Goal: Transaction & Acquisition: Purchase product/service

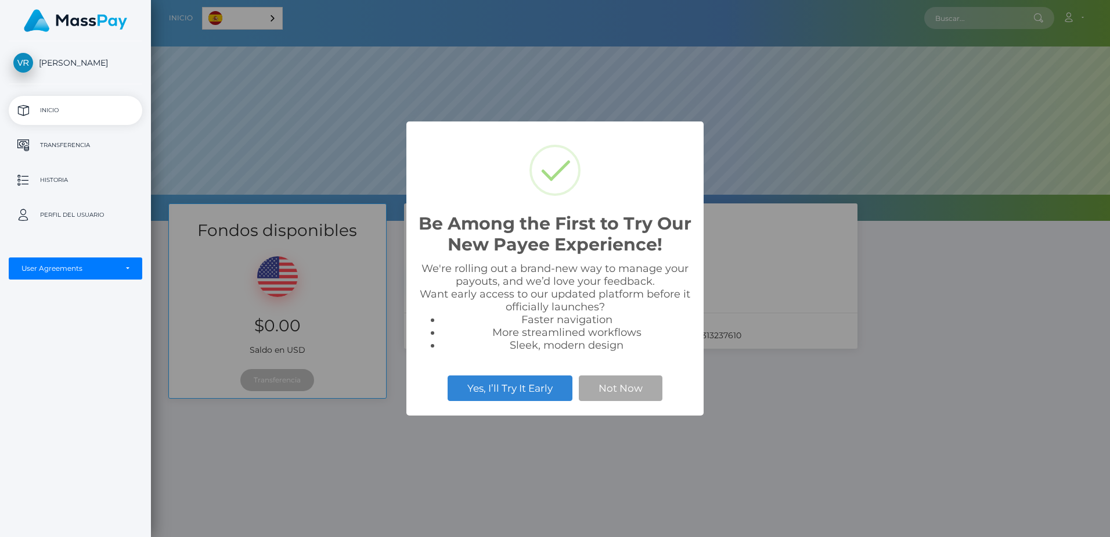
scroll to position [221, 959]
click at [613, 393] on button "Not Now" at bounding box center [621, 388] width 84 height 26
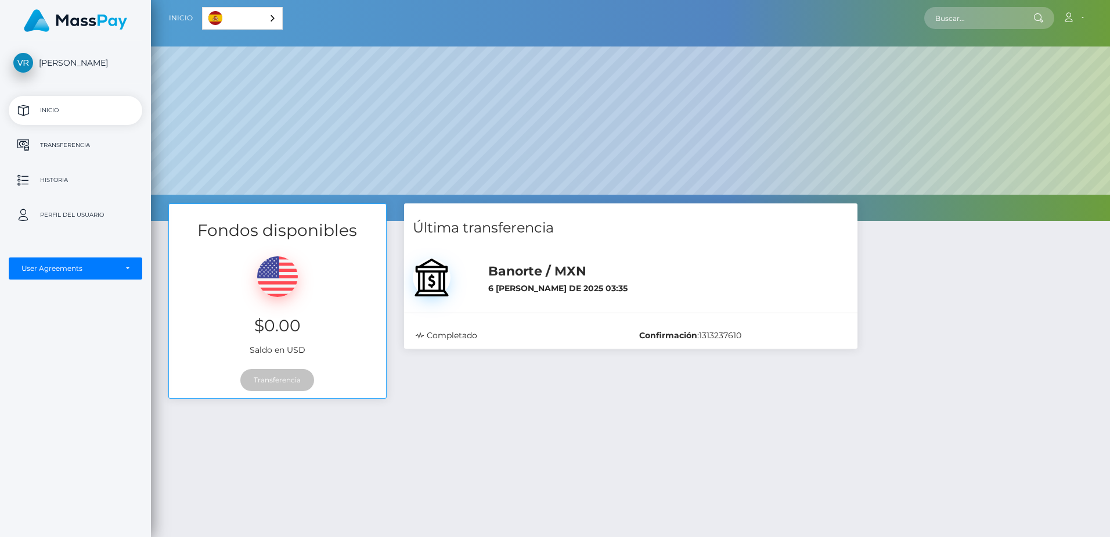
click at [57, 111] on p "Inicio" at bounding box center [75, 110] width 124 height 17
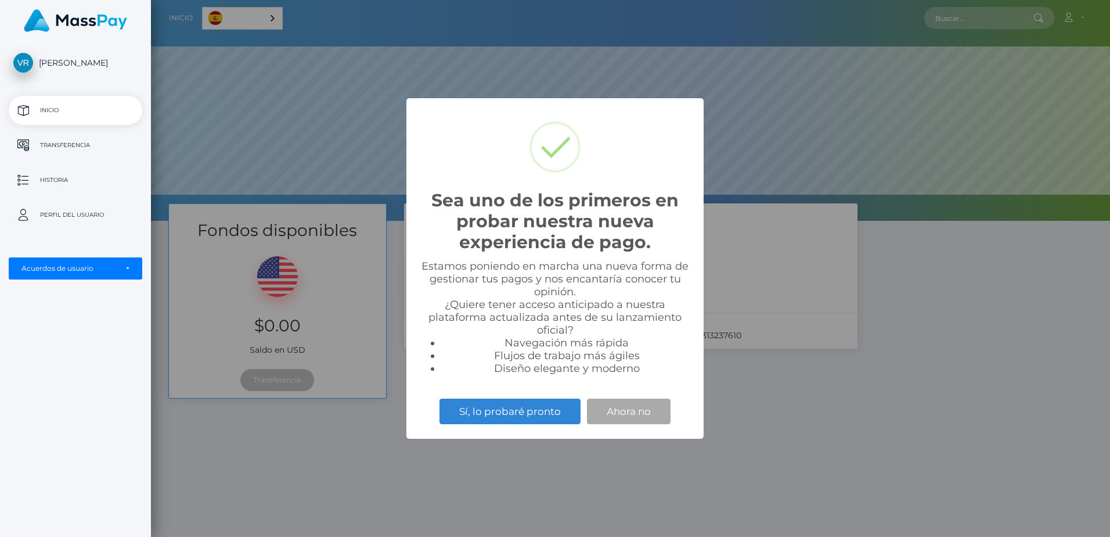
scroll to position [221, 959]
click at [618, 409] on button "Ahora no" at bounding box center [629, 411] width 84 height 26
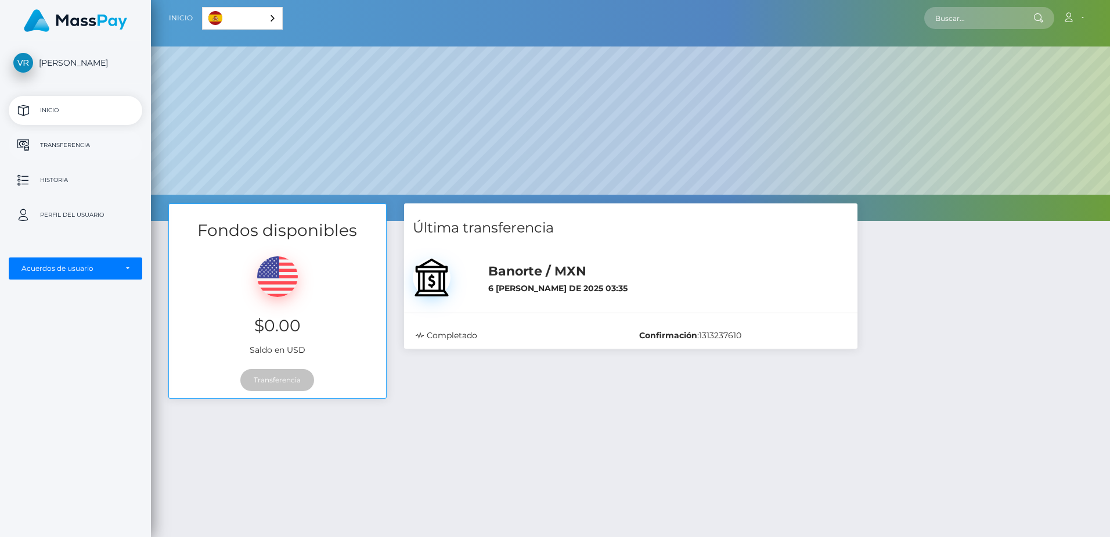
click at [59, 146] on p "Transferencia" at bounding box center [75, 144] width 124 height 17
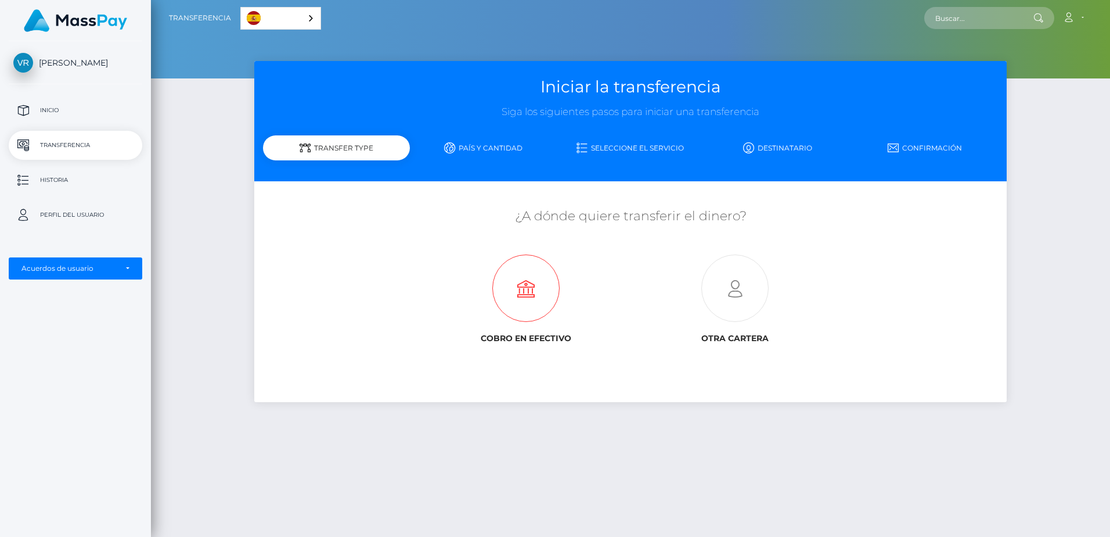
click at [530, 284] on icon at bounding box center [526, 288] width 209 height 67
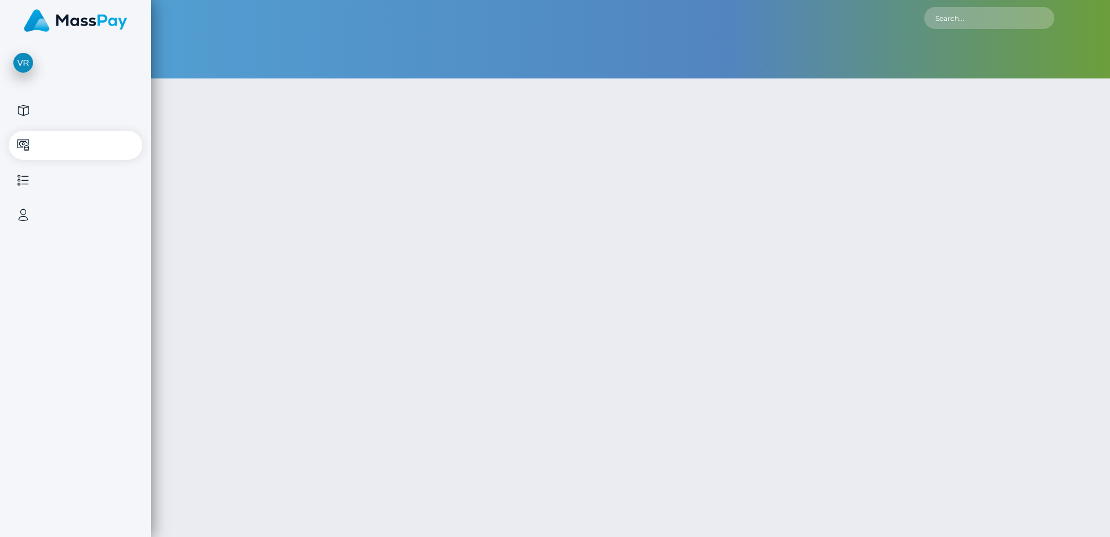
type input "NaN"
select select
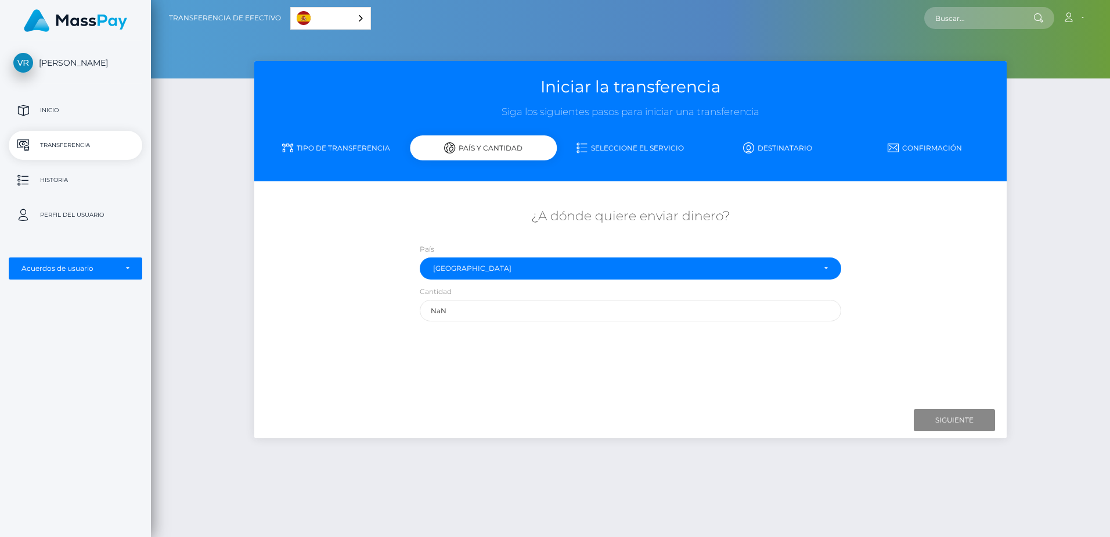
click at [714, 364] on div "¿A dónde quiere enviar dinero? País Abjasia Afganistán Albania Argelia Samoa Am…" at bounding box center [631, 293] width 736 height 206
click at [947, 418] on input "Next" at bounding box center [954, 420] width 81 height 22
click at [951, 421] on input "Next" at bounding box center [954, 420] width 81 height 22
click at [595, 294] on div "Cantidad NaN" at bounding box center [631, 303] width 422 height 36
click at [524, 309] on input "NaN" at bounding box center [631, 310] width 422 height 21
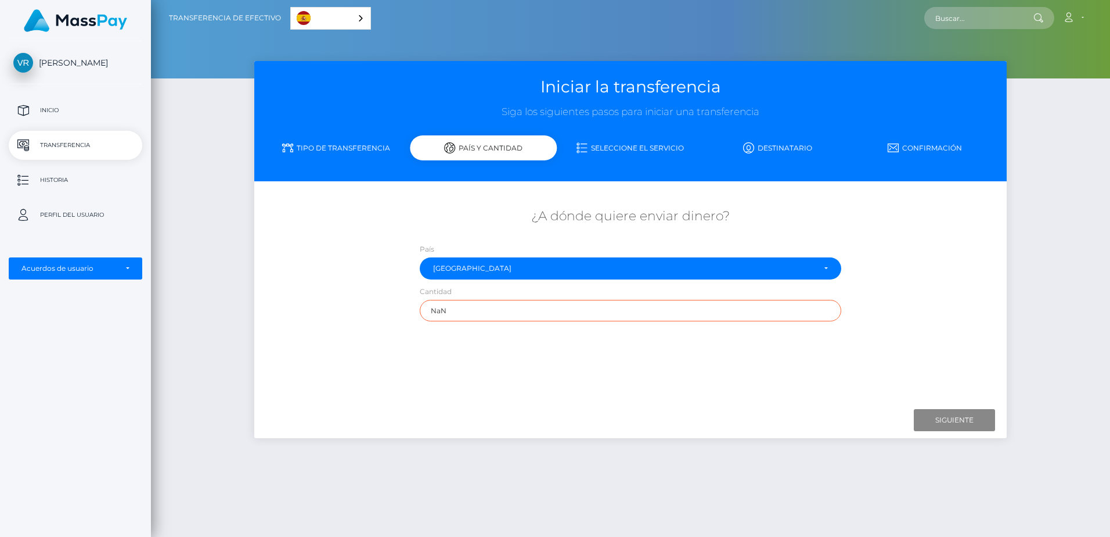
drag, startPoint x: 461, startPoint y: 311, endPoint x: 412, endPoint y: 315, distance: 48.9
click at [412, 315] on div "Cantidad NaN" at bounding box center [630, 306] width 439 height 42
drag, startPoint x: 489, startPoint y: 304, endPoint x: 409, endPoint y: 305, distance: 79.6
click at [409, 305] on div "¿A dónde quiere enviar dinero? País Abjasia Afganistán Albania Argelia Samoa Am…" at bounding box center [630, 263] width 753 height 125
click at [948, 424] on input "Next" at bounding box center [954, 420] width 81 height 22
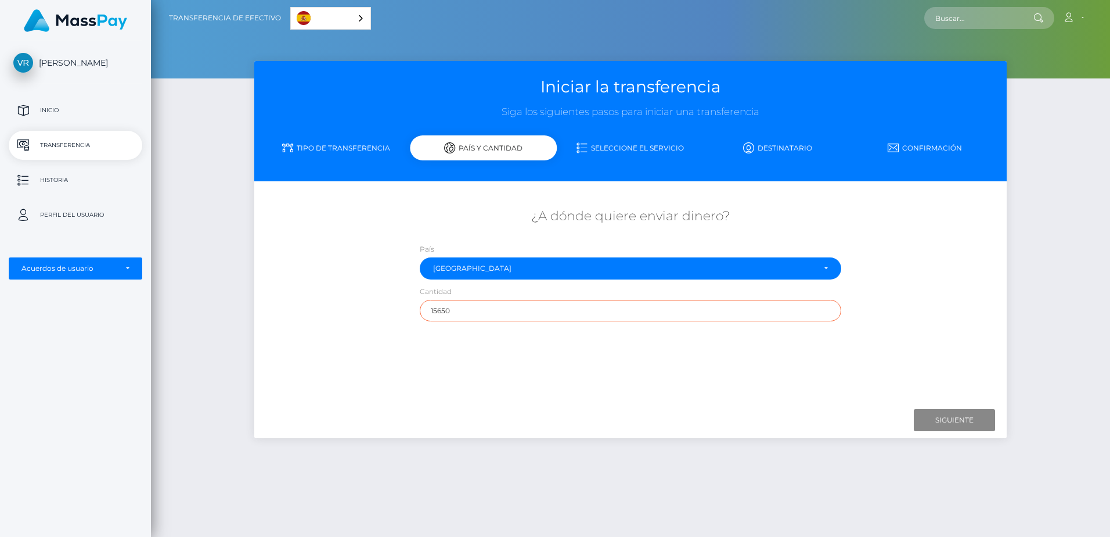
click at [595, 304] on input "15650" at bounding box center [631, 310] width 422 height 21
click at [440, 311] on input "15650" at bounding box center [631, 310] width 422 height 21
click at [484, 334] on div "¿A dónde quiere enviar dinero? País Abjasia Afganistán Albania Argelia Samoa Am…" at bounding box center [631, 293] width 736 height 206
click at [451, 312] on input "15650" at bounding box center [631, 310] width 422 height 21
click at [948, 425] on input "Next" at bounding box center [954, 420] width 81 height 22
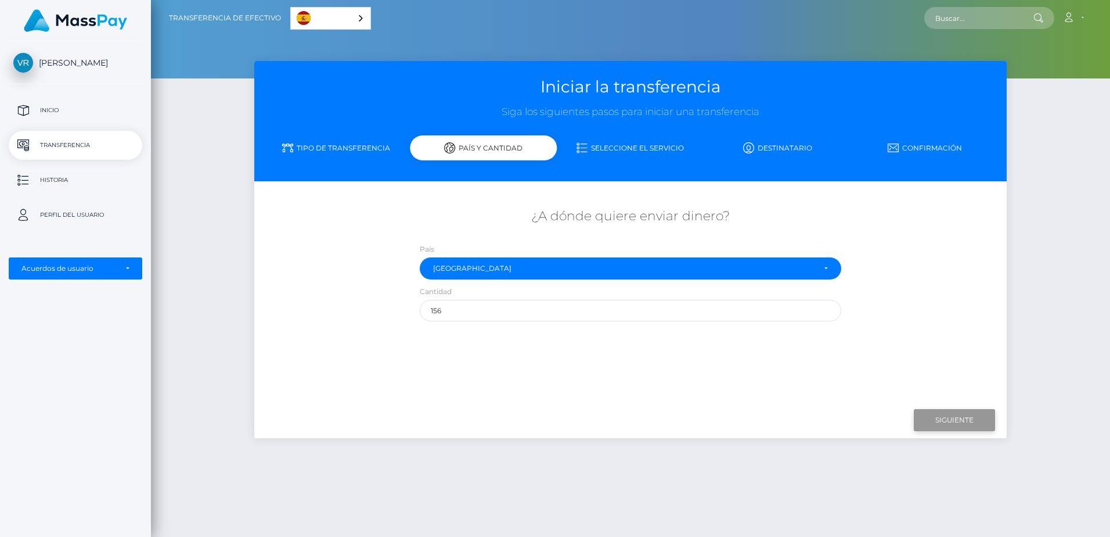
click at [951, 413] on input "Next" at bounding box center [954, 420] width 81 height 22
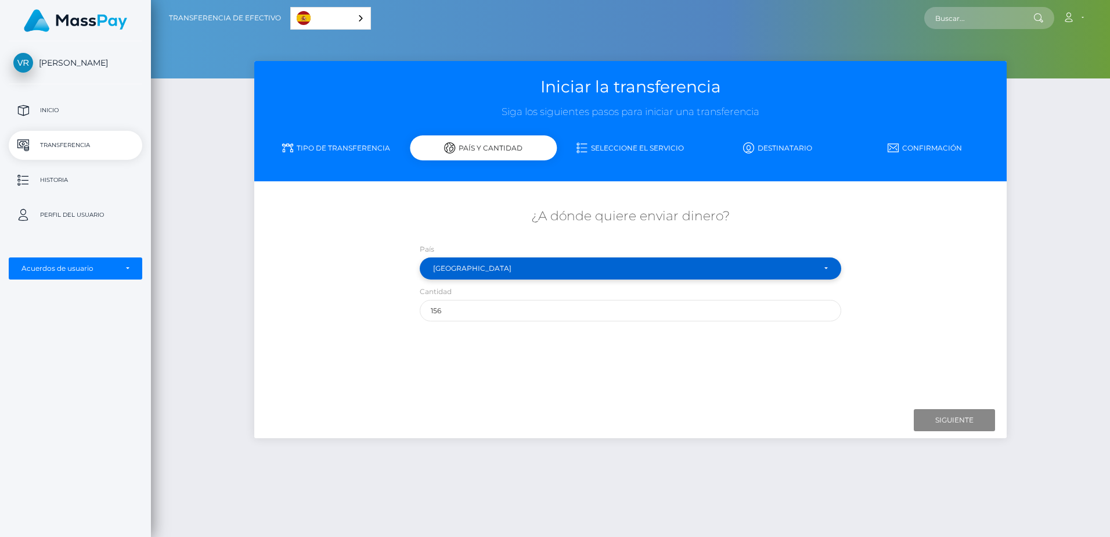
click at [821, 268] on div "México" at bounding box center [630, 268] width 395 height 9
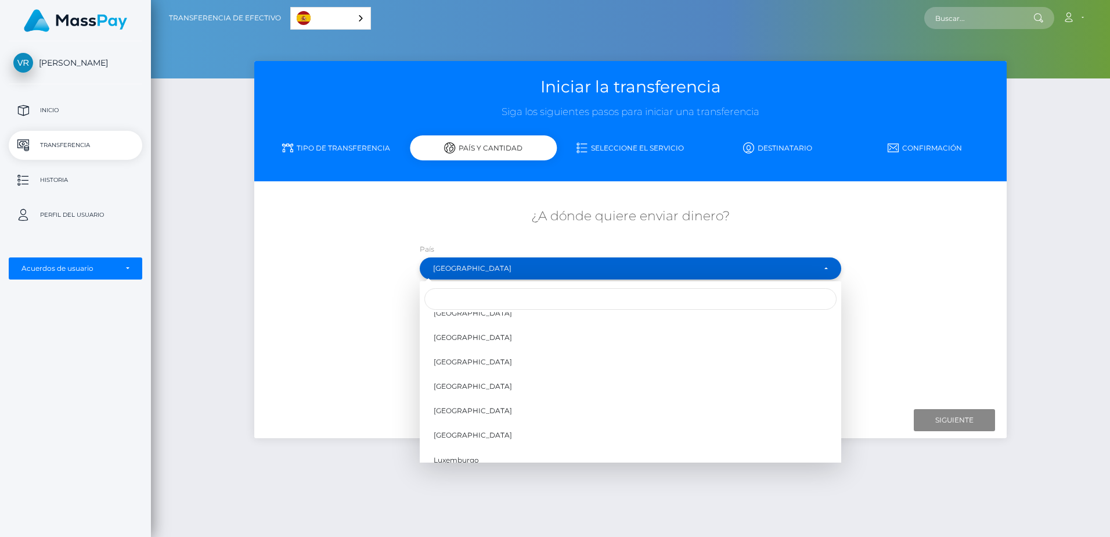
click at [820, 260] on div "México" at bounding box center [631, 268] width 422 height 22
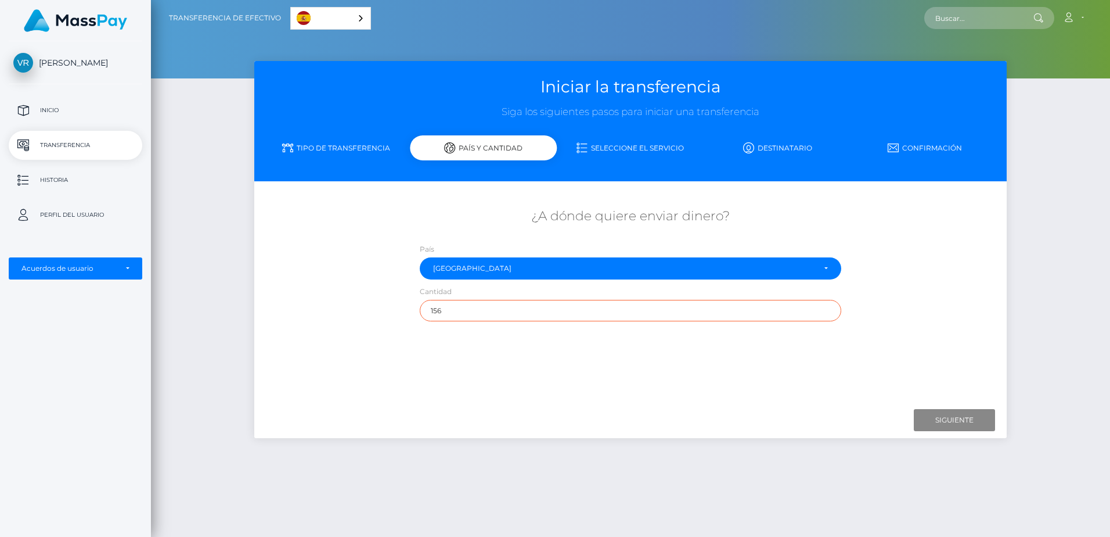
click at [487, 305] on input "156" at bounding box center [631, 310] width 422 height 21
click at [452, 305] on input "156" at bounding box center [631, 310] width 422 height 21
type input "156"
click at [528, 359] on div "¿A dónde quiere enviar dinero? País Abjasia Afganistán Albania Argelia Samoa Am…" at bounding box center [631, 293] width 736 height 206
click at [86, 218] on p "Perfil del usuario" at bounding box center [75, 214] width 124 height 17
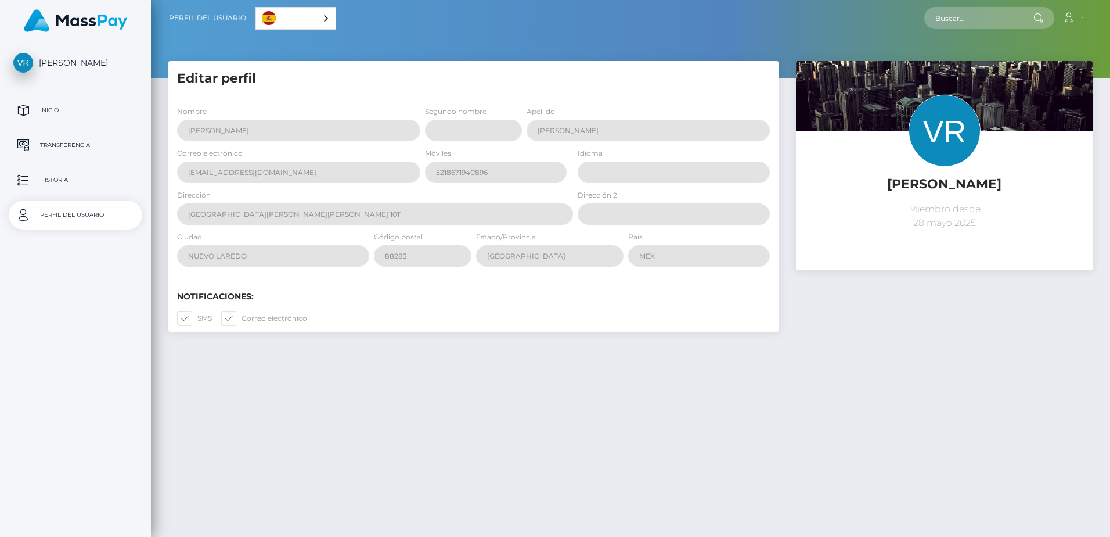
select select
click at [74, 179] on p "Historia" at bounding box center [75, 179] width 124 height 17
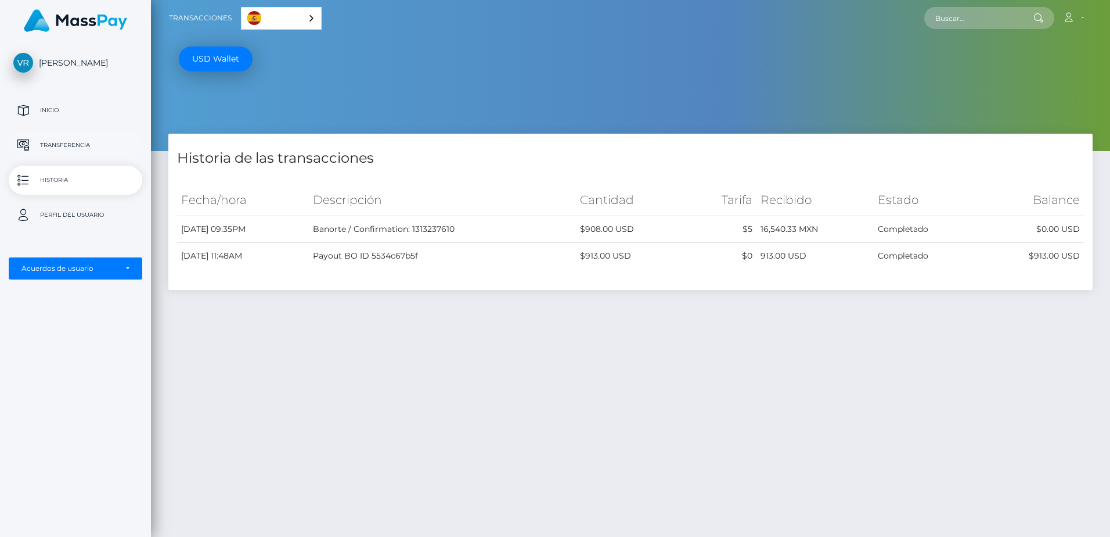
click at [59, 142] on p "Transferencia" at bounding box center [75, 144] width 124 height 17
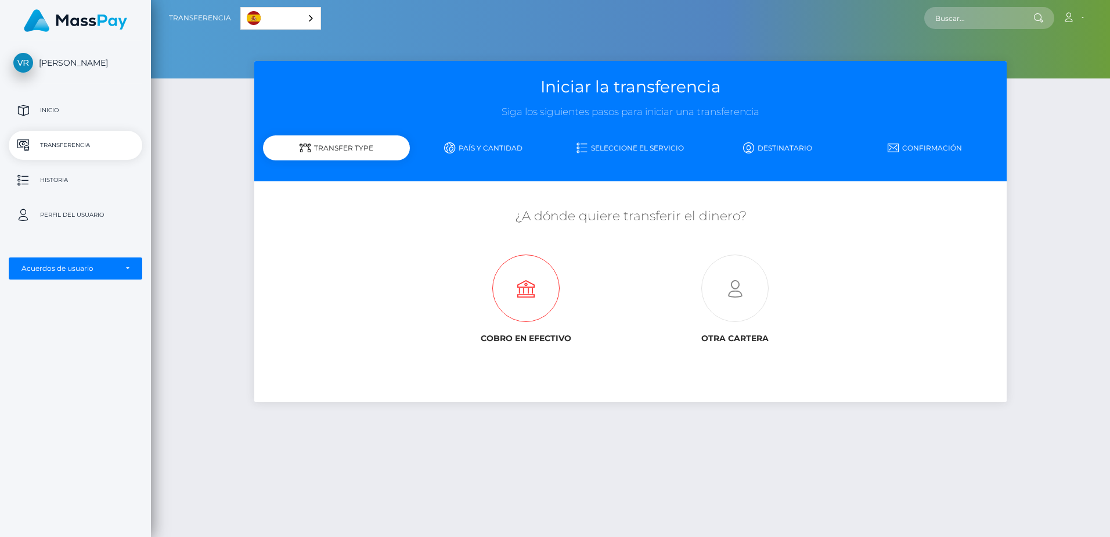
click at [522, 283] on icon at bounding box center [526, 288] width 209 height 67
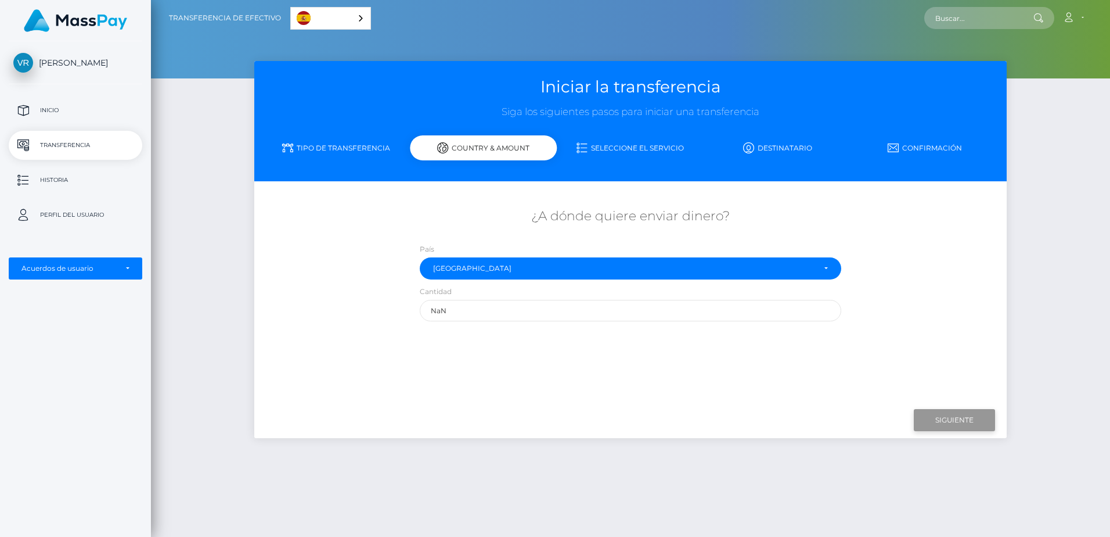
click at [949, 415] on input "Siguiente" at bounding box center [954, 420] width 81 height 22
drag, startPoint x: 507, startPoint y: 309, endPoint x: 390, endPoint y: 290, distance: 118.4
click at [390, 290] on div "¿A dónde quiere enviar dinero? País Abjasia Afganistán Albania Argelia Samoa Am…" at bounding box center [630, 263] width 753 height 125
type input "156"
click at [947, 420] on input "Siguiente" at bounding box center [954, 420] width 81 height 22
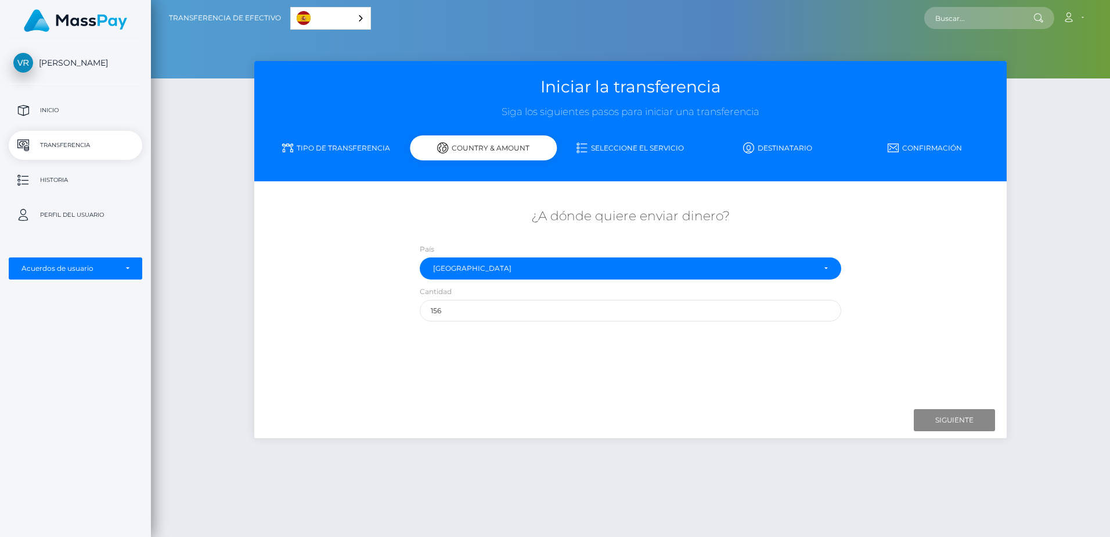
click at [57, 109] on p "Inicio" at bounding box center [75, 110] width 124 height 17
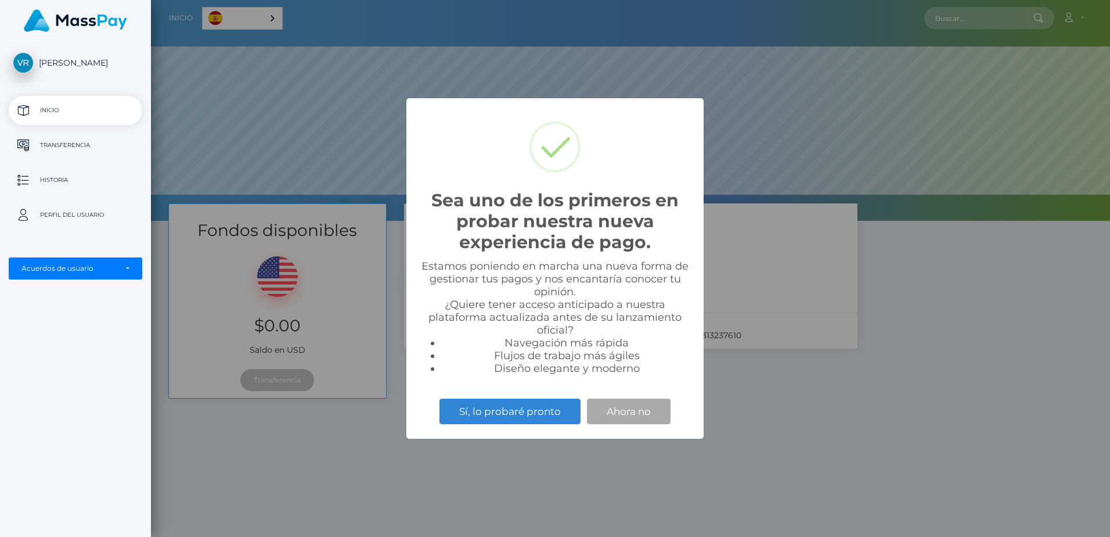
scroll to position [221, 959]
click at [530, 414] on button "Sí, lo probaré pronto" at bounding box center [510, 411] width 141 height 26
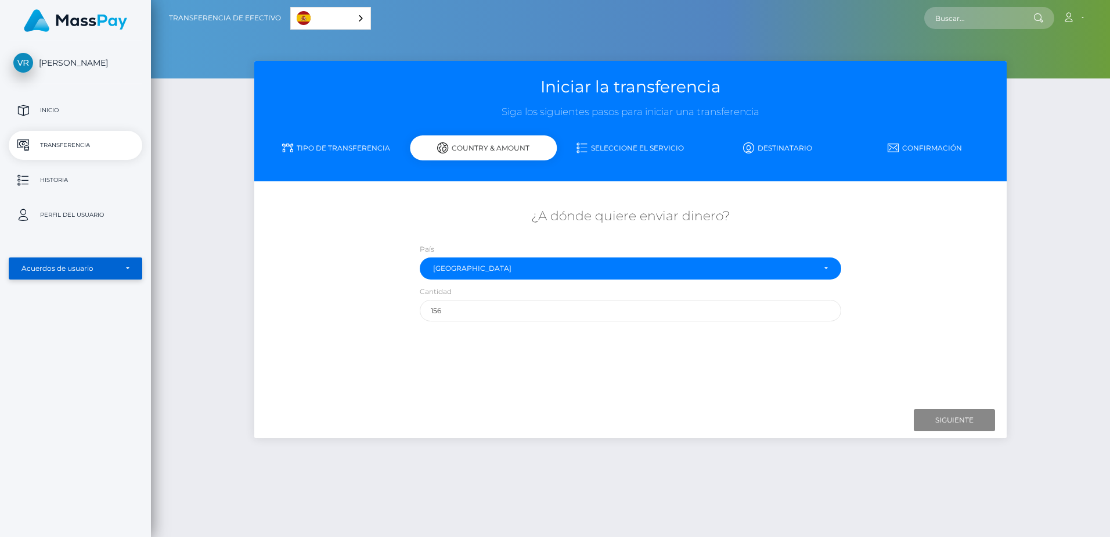
click at [113, 268] on div "Acuerdos de usuario" at bounding box center [68, 268] width 95 height 9
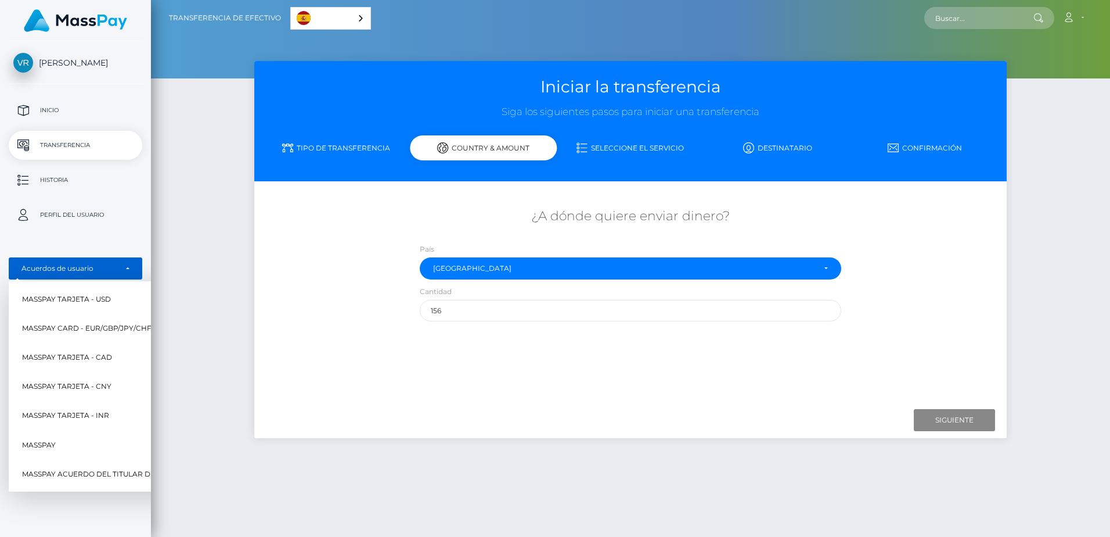
click at [63, 296] on span "MassPay Tarjeta - USD" at bounding box center [66, 298] width 89 height 15
select select "1"
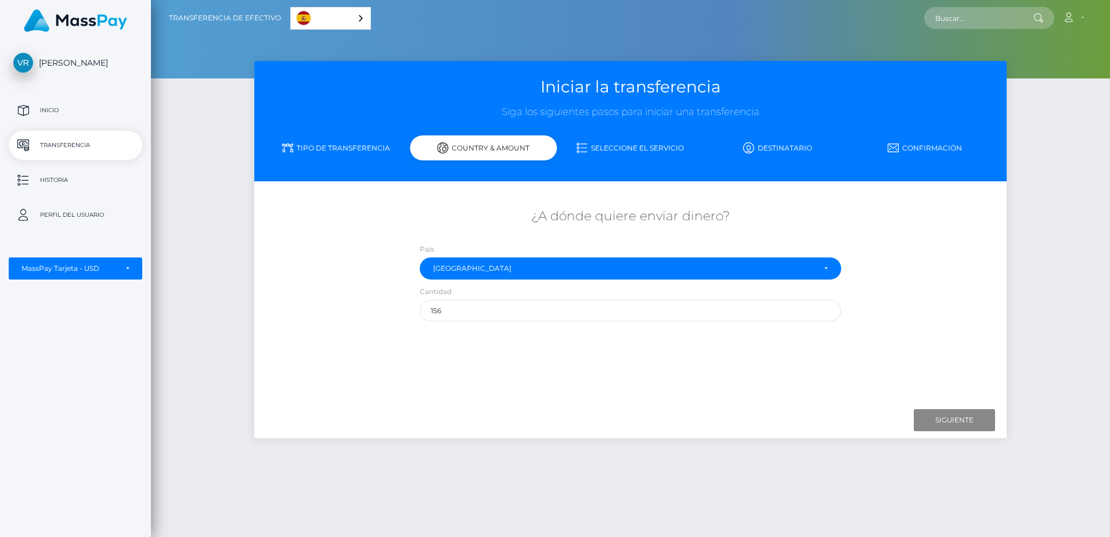
click at [761, 141] on link "Destinatario" at bounding box center [777, 148] width 147 height 20
click at [602, 146] on link "Seleccione el servicio" at bounding box center [630, 148] width 147 height 20
click at [66, 107] on p "Inicio" at bounding box center [75, 110] width 124 height 17
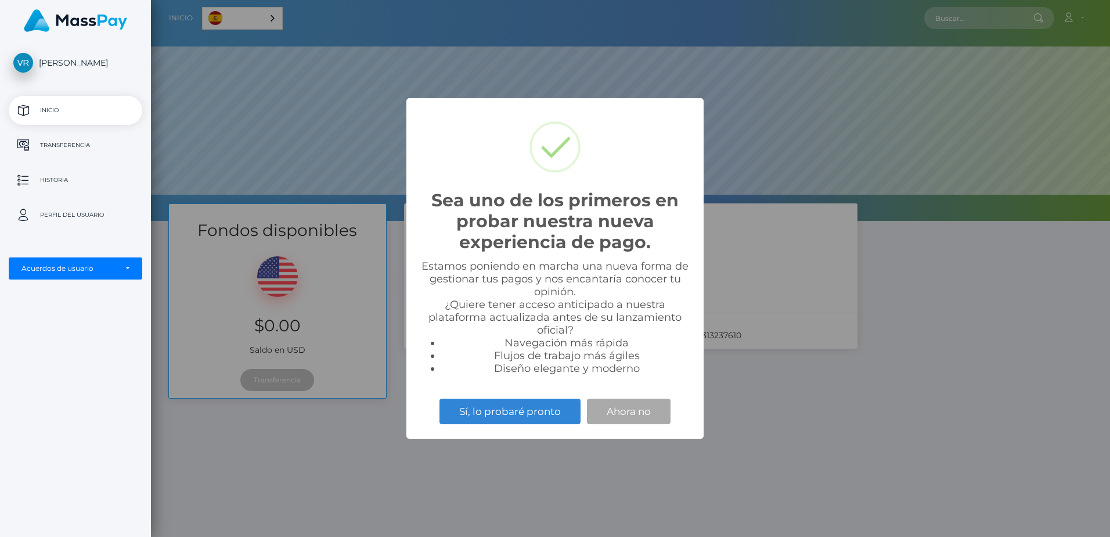
scroll to position [221, 959]
drag, startPoint x: 537, startPoint y: 407, endPoint x: 432, endPoint y: 385, distance: 107.4
click at [536, 407] on button "Sí, lo probaré pronto" at bounding box center [510, 411] width 141 height 26
